Goal: Task Accomplishment & Management: Manage account settings

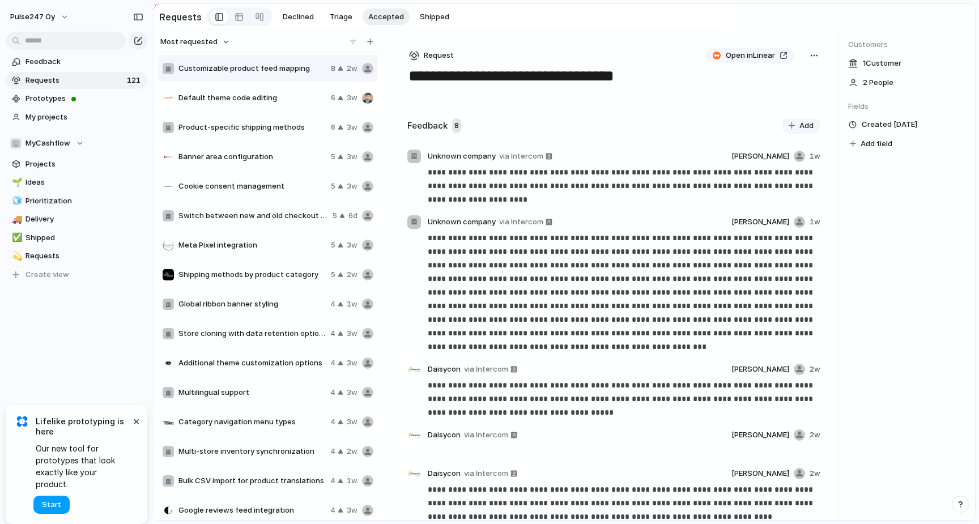
click at [52, 504] on span "Start" at bounding box center [51, 504] width 19 height 11
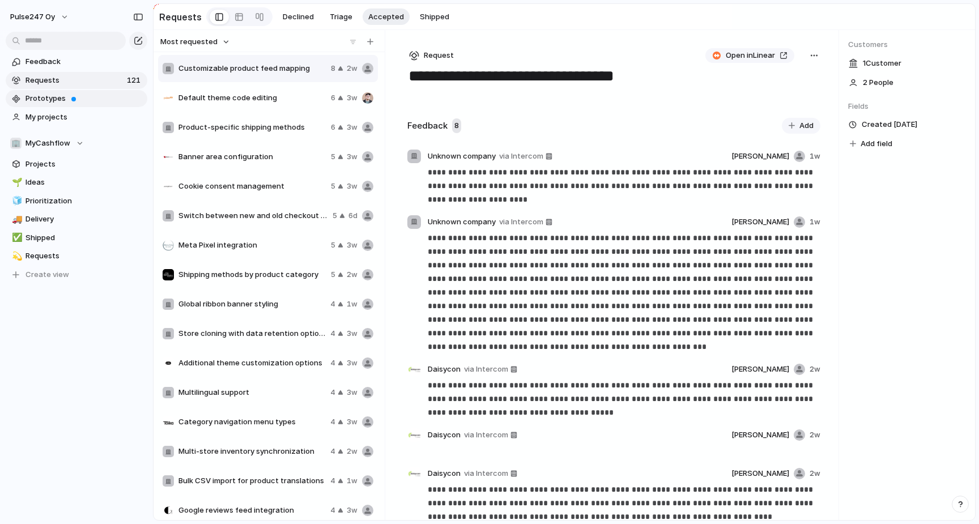
click at [62, 99] on span "Prototypes" at bounding box center [84, 98] width 118 height 11
click at [75, 64] on span "Feedback" at bounding box center [84, 61] width 118 height 11
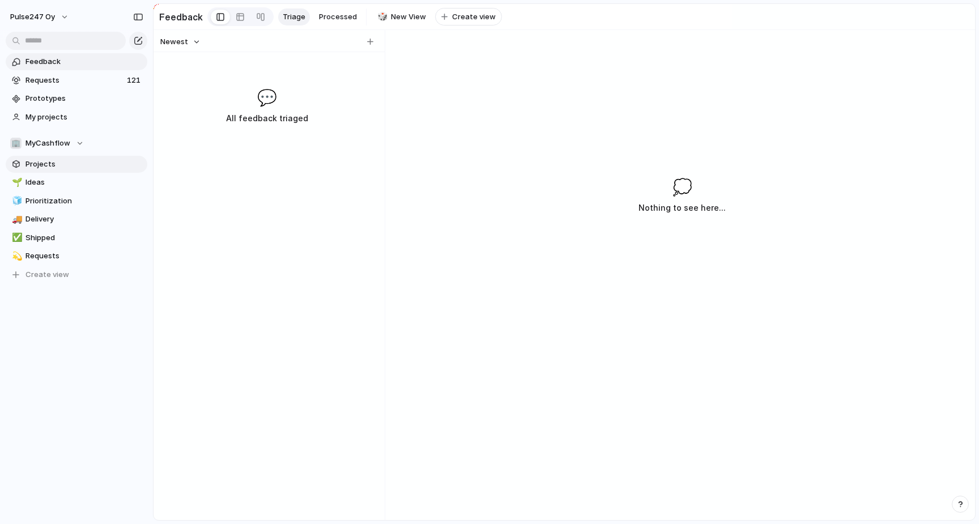
click at [50, 166] on span "Projects" at bounding box center [84, 164] width 118 height 11
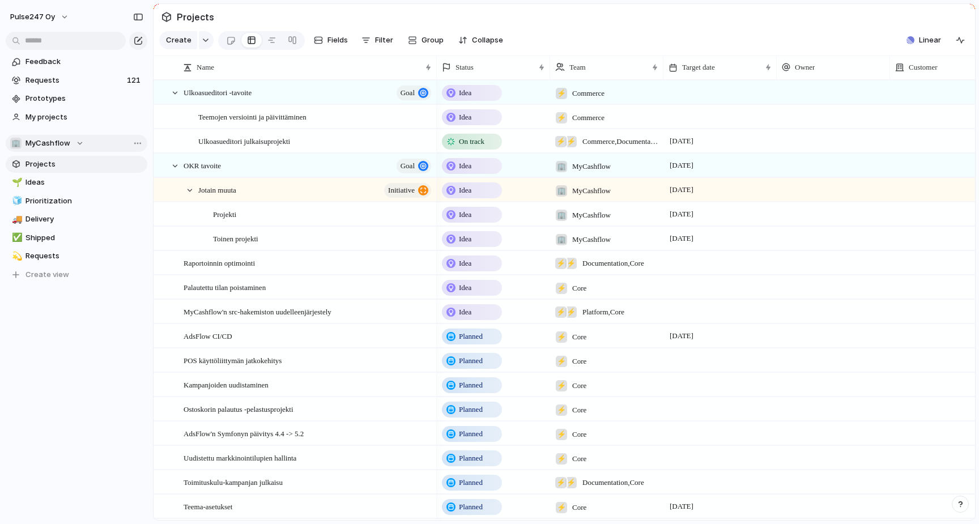
click at [49, 142] on span "MyCashflow" at bounding box center [47, 143] width 45 height 11
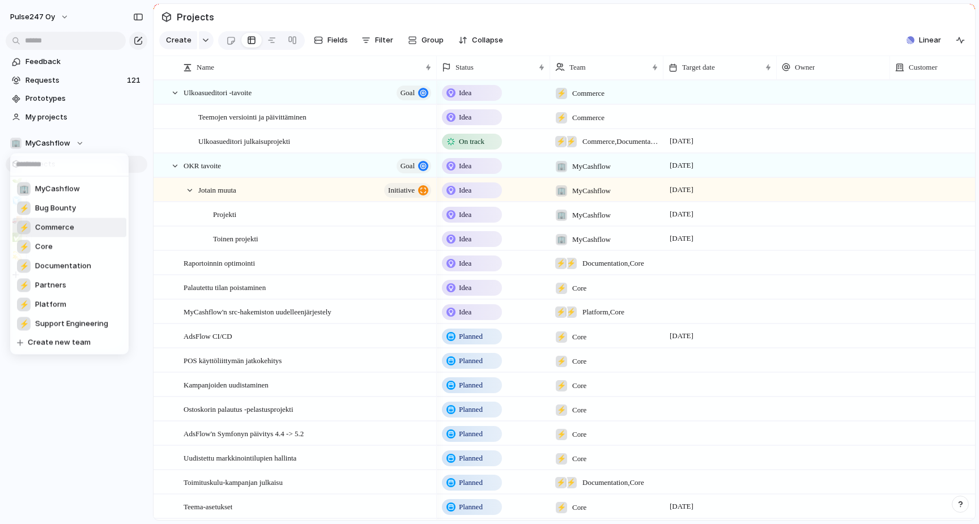
click at [57, 227] on span "Commerce" at bounding box center [54, 227] width 39 height 11
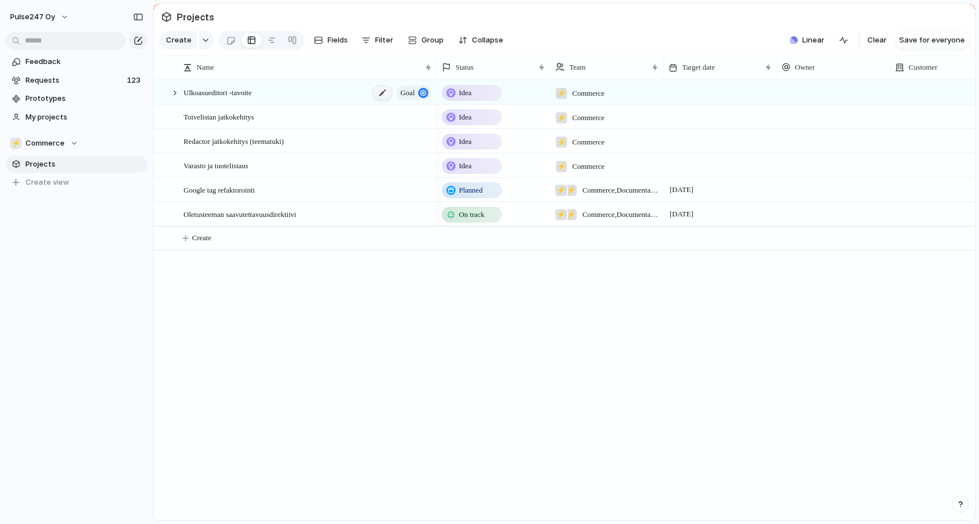
click at [382, 93] on div at bounding box center [382, 93] width 19 height 15
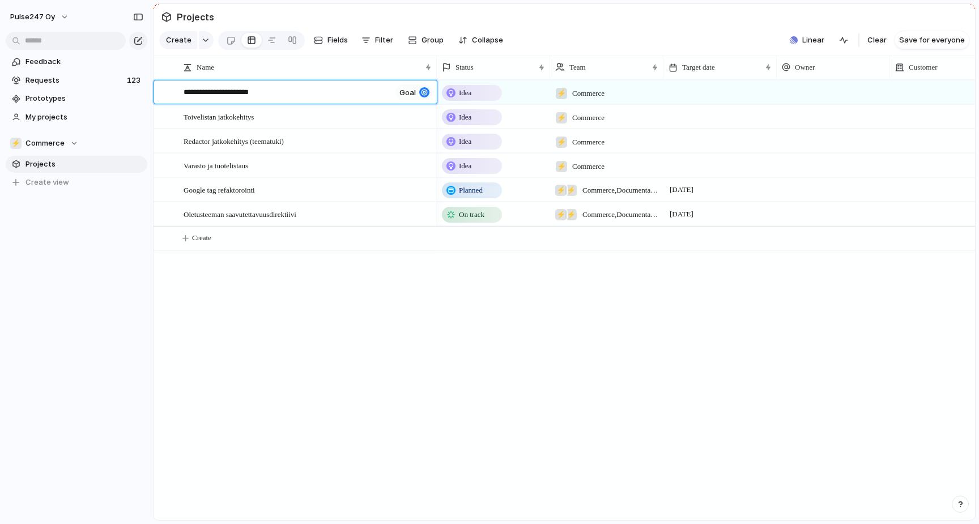
click at [321, 112] on body "Pulse247 Oy Feedback Requests 123 Prototypes My projects ⚡ Commerce Projects To…" at bounding box center [489, 262] width 979 height 524
click at [293, 114] on div "Toivelistan jatkokehitys" at bounding box center [307, 116] width 249 height 23
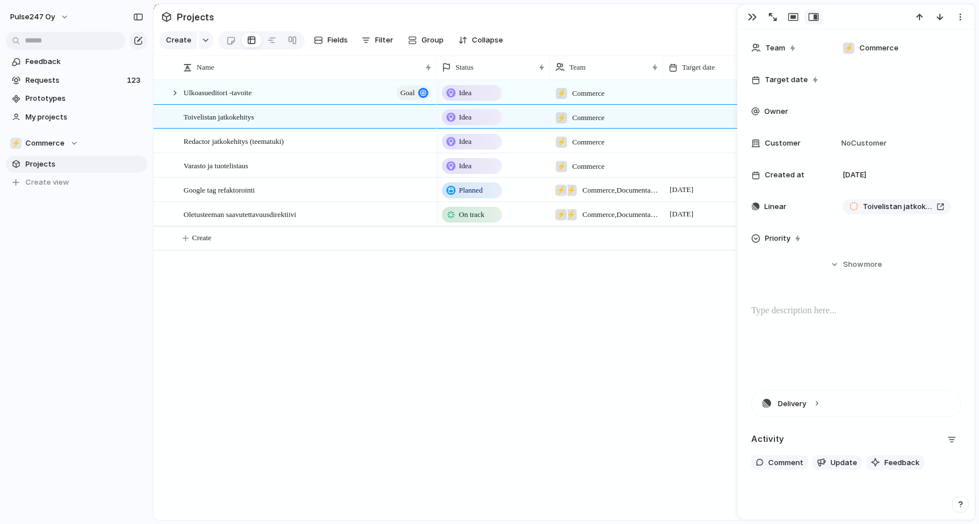
scroll to position [131, 0]
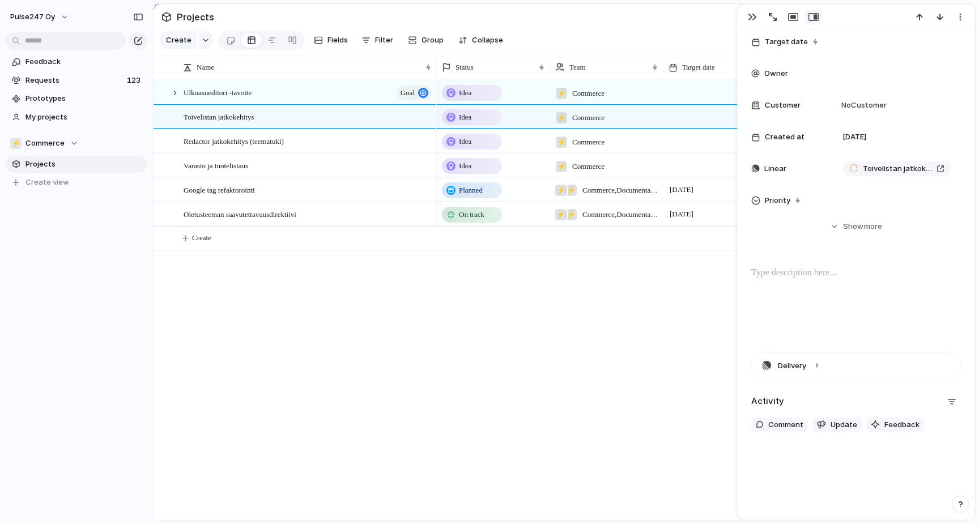
click at [784, 263] on div "**********" at bounding box center [855, 171] width 237 height 544
click at [820, 366] on button "Delivery" at bounding box center [855, 365] width 208 height 25
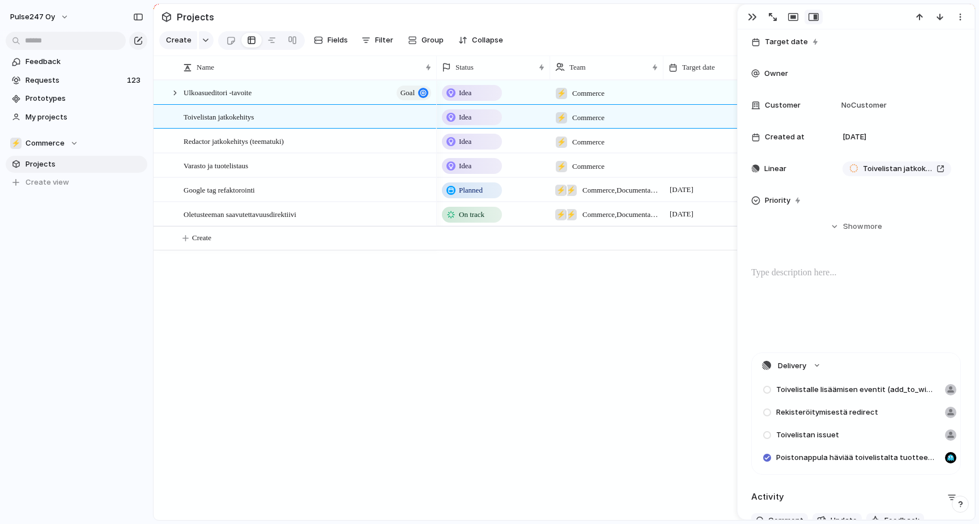
scroll to position [217, 0]
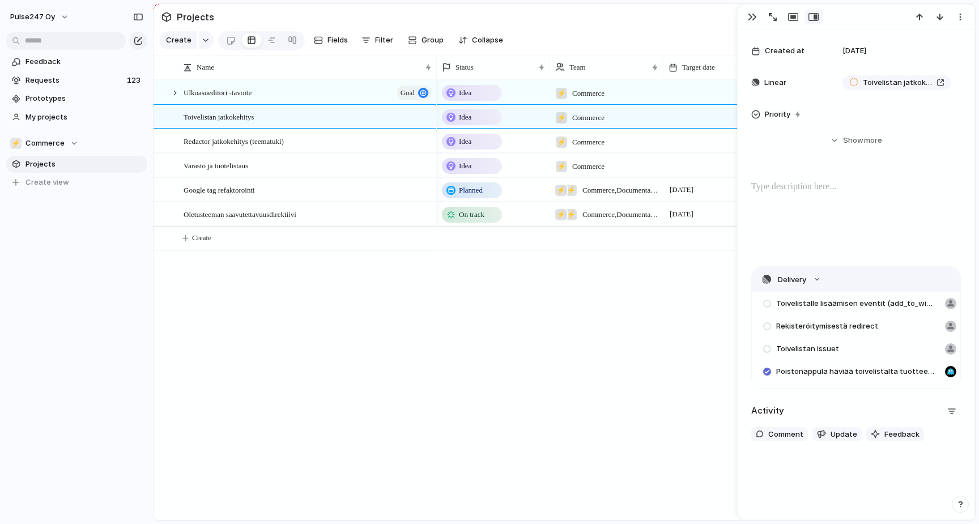
click at [811, 277] on button "Delivery" at bounding box center [855, 279] width 208 height 25
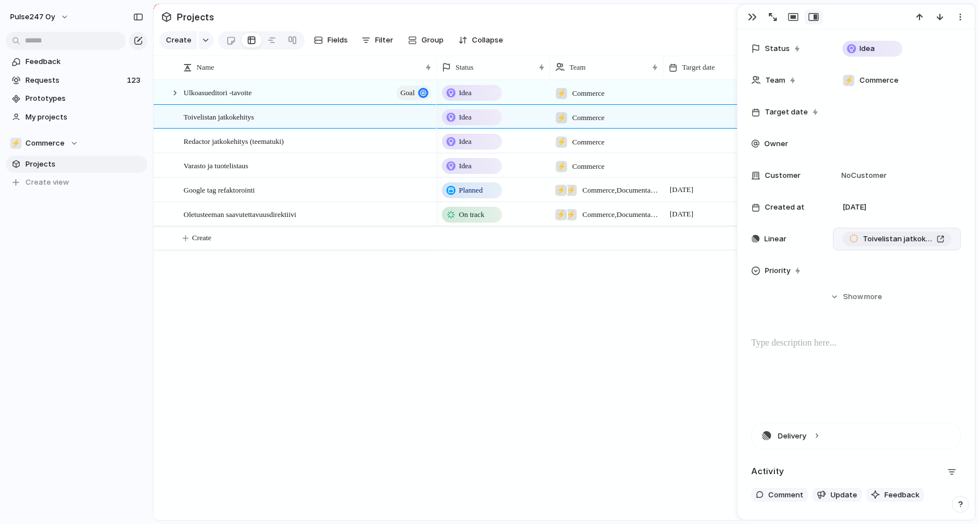
scroll to position [59, 0]
click at [892, 239] on span "Toivelistan jatkokehitys" at bounding box center [896, 239] width 69 height 11
click at [809, 351] on div at bounding box center [856, 374] width 210 height 72
click at [891, 400] on div "**********" at bounding box center [856, 374] width 210 height 72
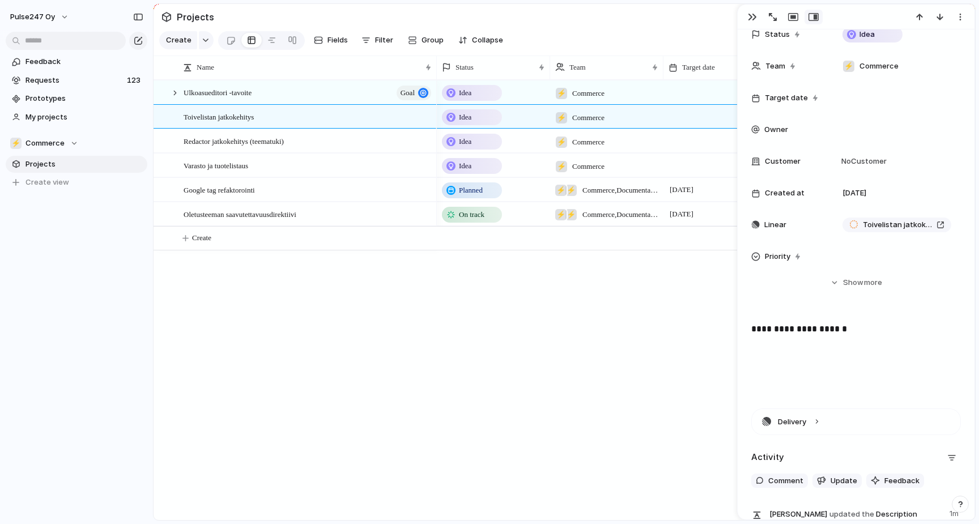
scroll to position [51, 0]
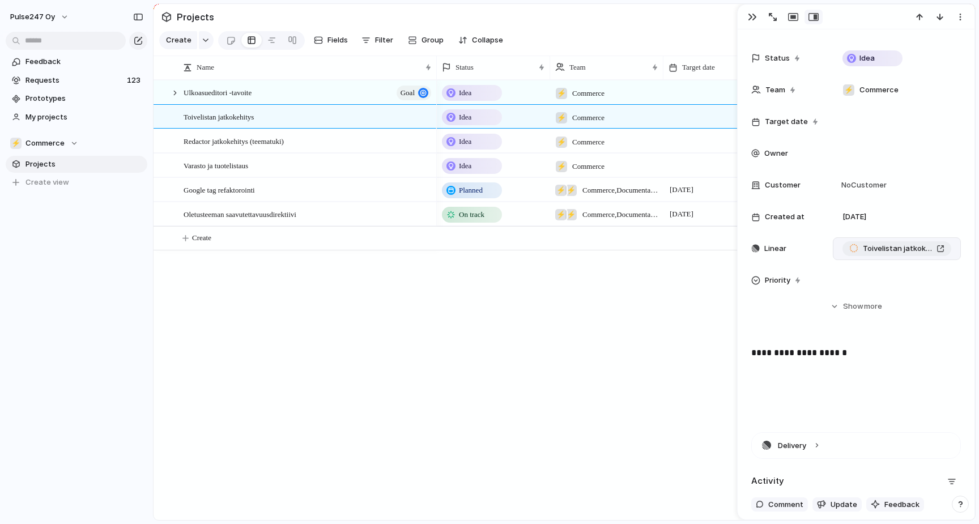
click at [899, 251] on span "Toivelistan jatkokehitys" at bounding box center [896, 248] width 69 height 11
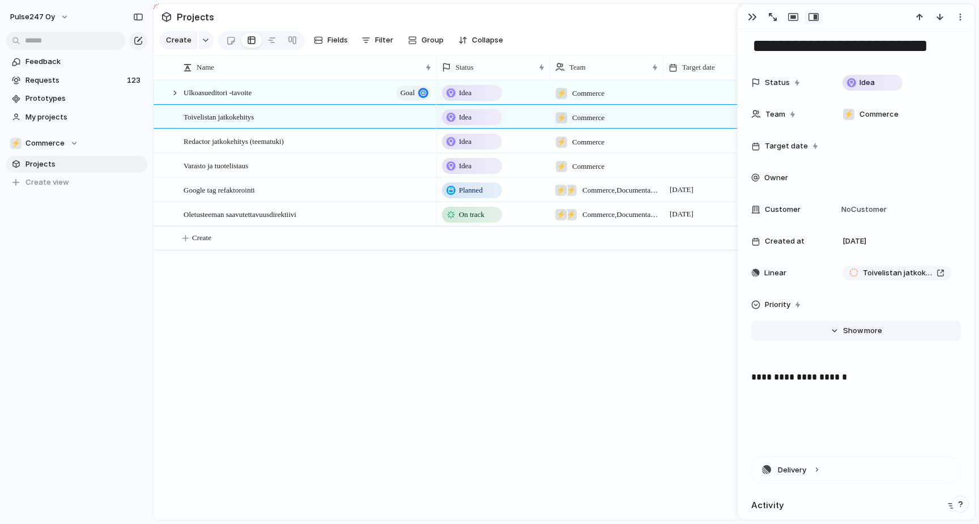
scroll to position [0, 0]
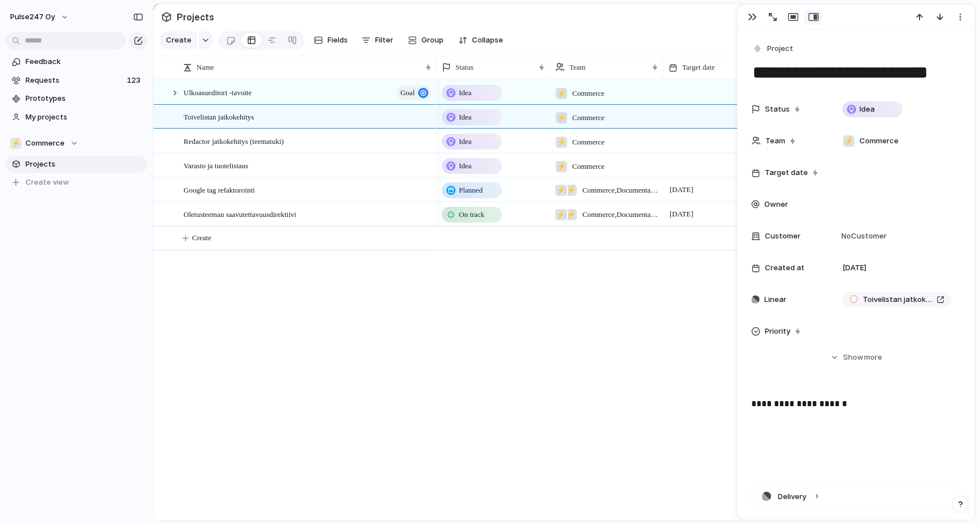
click at [770, 204] on span "Owner" at bounding box center [776, 204] width 24 height 11
click at [844, 204] on div "[PERSON_NAME] [PERSON_NAME] [PERSON_NAME] [PERSON_NAME]" at bounding box center [489, 262] width 979 height 524
click at [851, 204] on div at bounding box center [897, 204] width 118 height 12
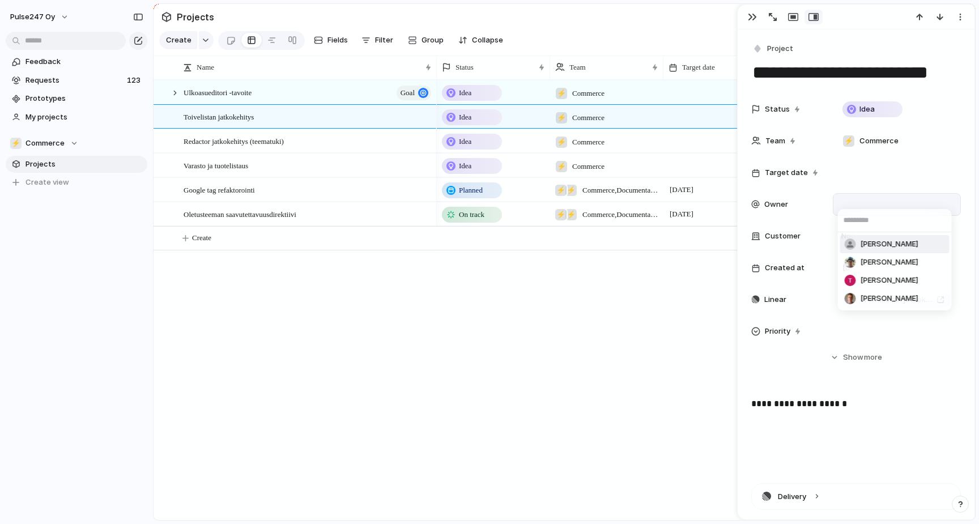
click at [866, 242] on span "[PERSON_NAME]" at bounding box center [889, 243] width 58 height 11
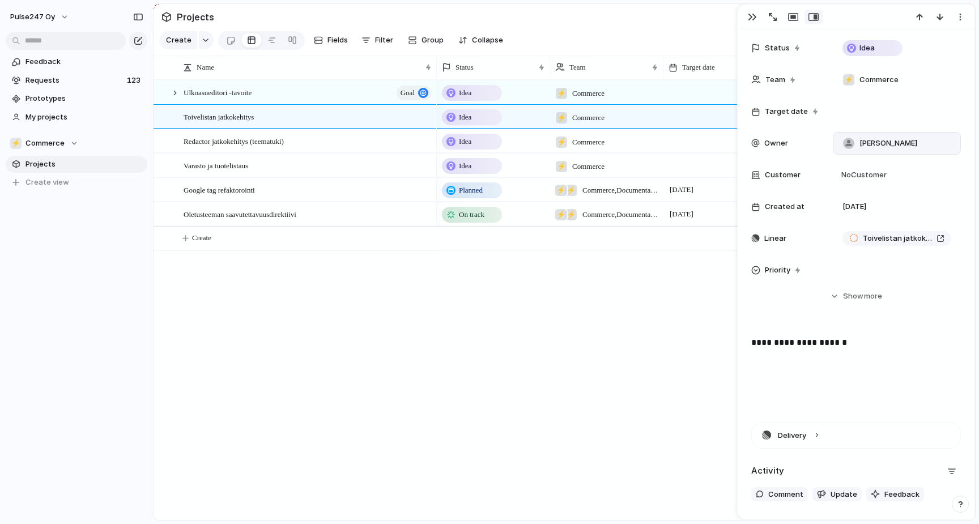
scroll to position [62, 0]
click at [842, 293] on button "Hide Show more" at bounding box center [856, 295] width 210 height 20
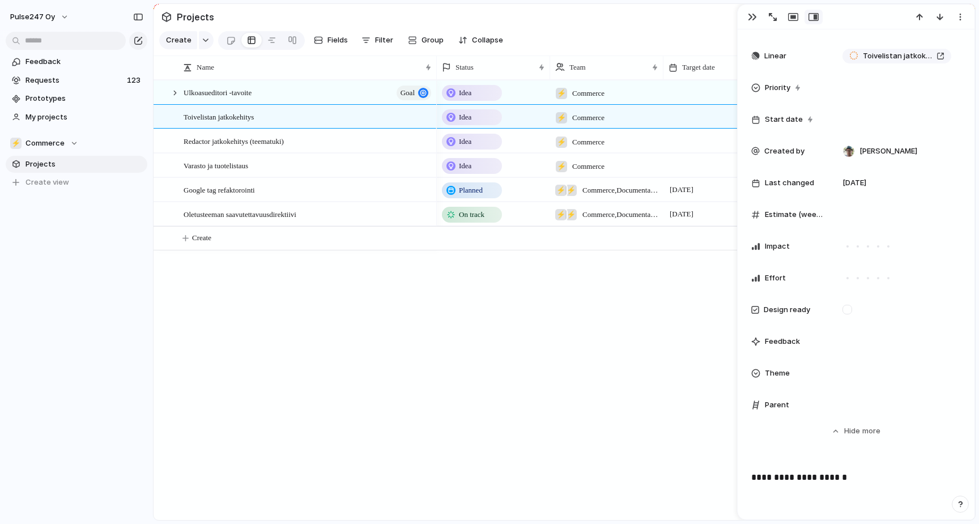
scroll to position [278, 0]
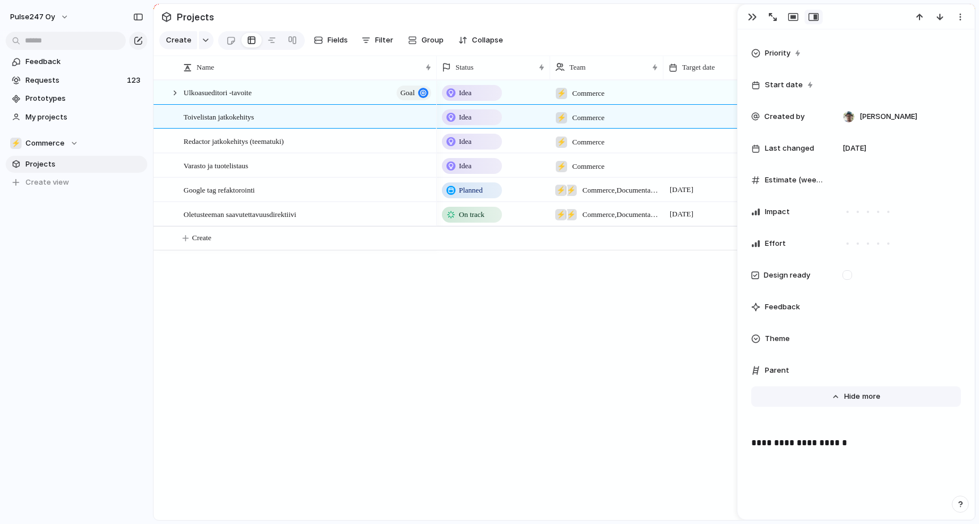
click at [855, 400] on span "Show" at bounding box center [854, 396] width 20 height 11
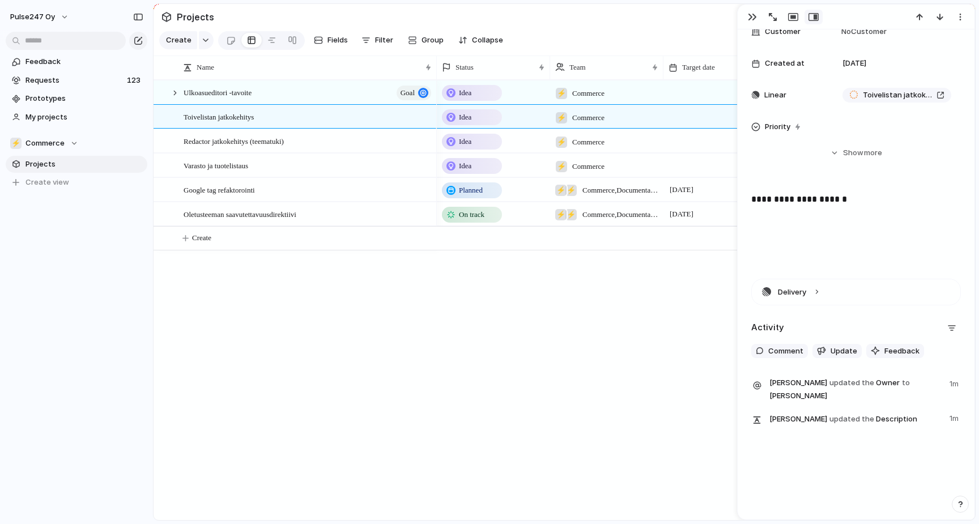
scroll to position [206, 0]
click at [815, 207] on div "**********" at bounding box center [856, 229] width 210 height 72
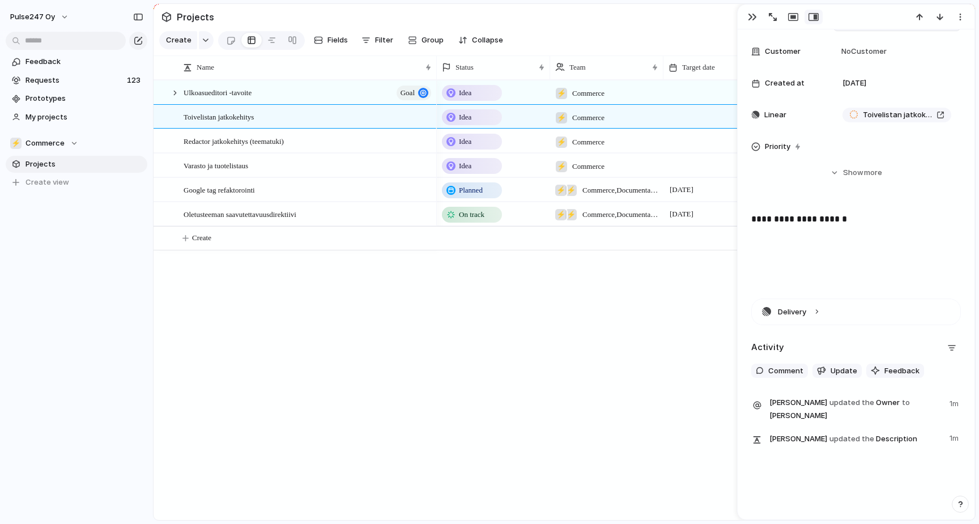
scroll to position [182, 0]
click at [952, 117] on div "Toivelistan jatkokehitys" at bounding box center [897, 117] width 118 height 12
click at [952, 117] on div "Projects Issues Adyen integration with Shop-API for Fiksuruoka Teemojen versioi…" at bounding box center [489, 262] width 979 height 524
click at [879, 114] on span "Toivelistan jatkokehitys" at bounding box center [896, 117] width 69 height 11
click at [845, 225] on p "**********" at bounding box center [856, 222] width 210 height 14
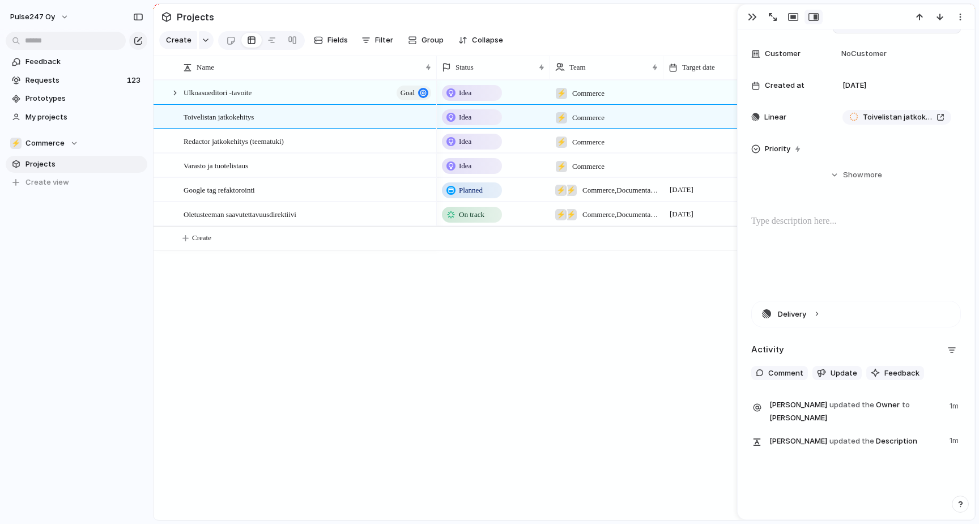
click at [819, 220] on p at bounding box center [856, 222] width 210 height 14
click at [753, 22] on div "button" at bounding box center [752, 16] width 9 height 9
